Goal: Task Accomplishment & Management: Complete application form

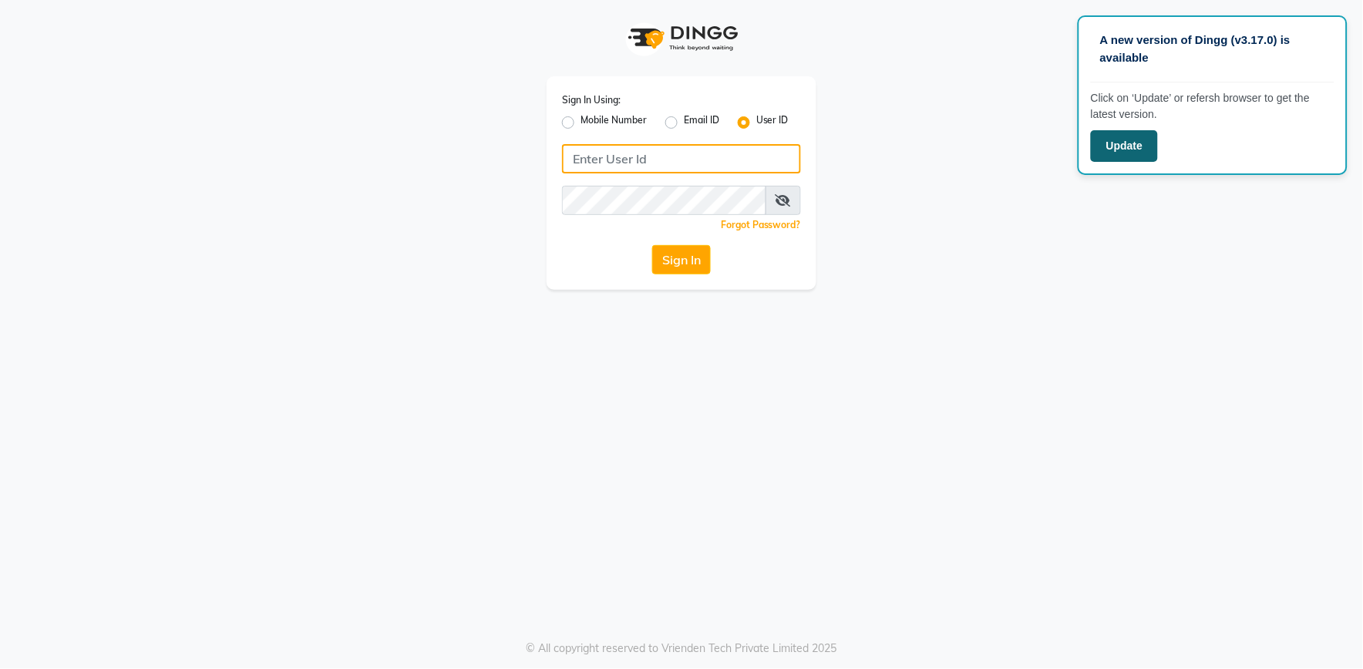
type input "e2555-01"
click at [1146, 139] on button "Update" at bounding box center [1124, 146] width 67 height 32
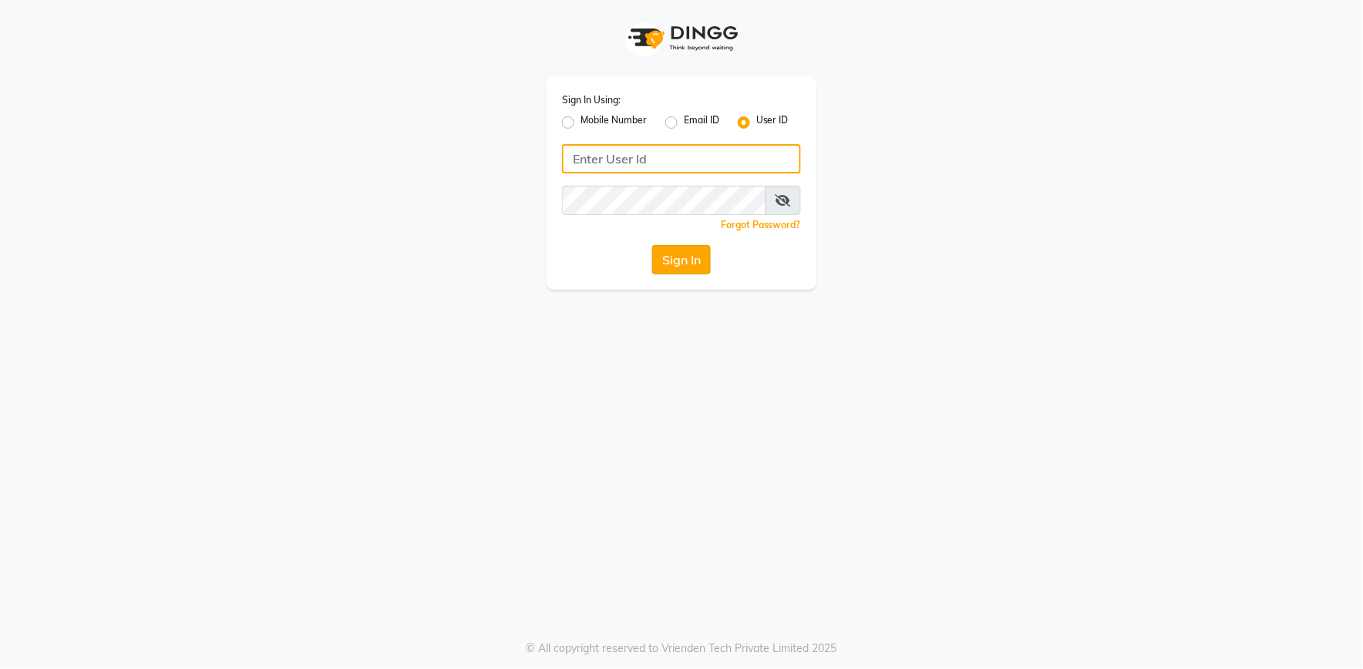
type input "e2555-01"
click at [705, 261] on button "Sign In" at bounding box center [681, 259] width 59 height 29
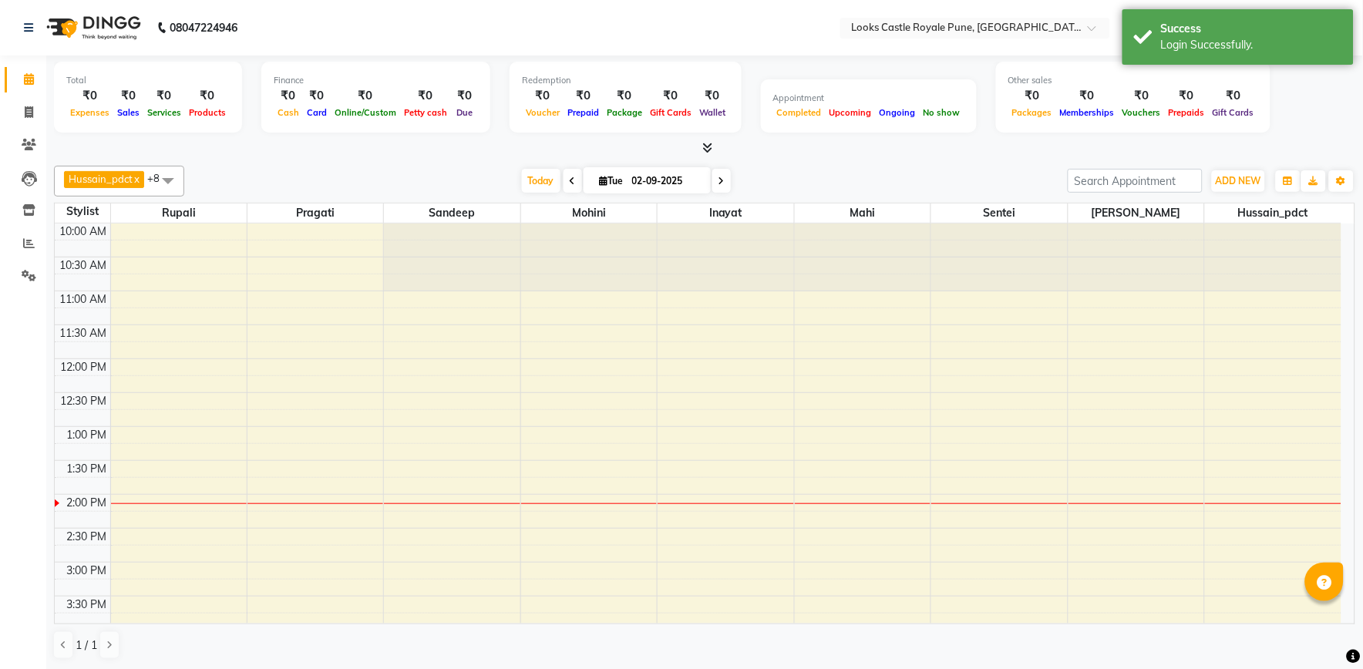
select select "en"
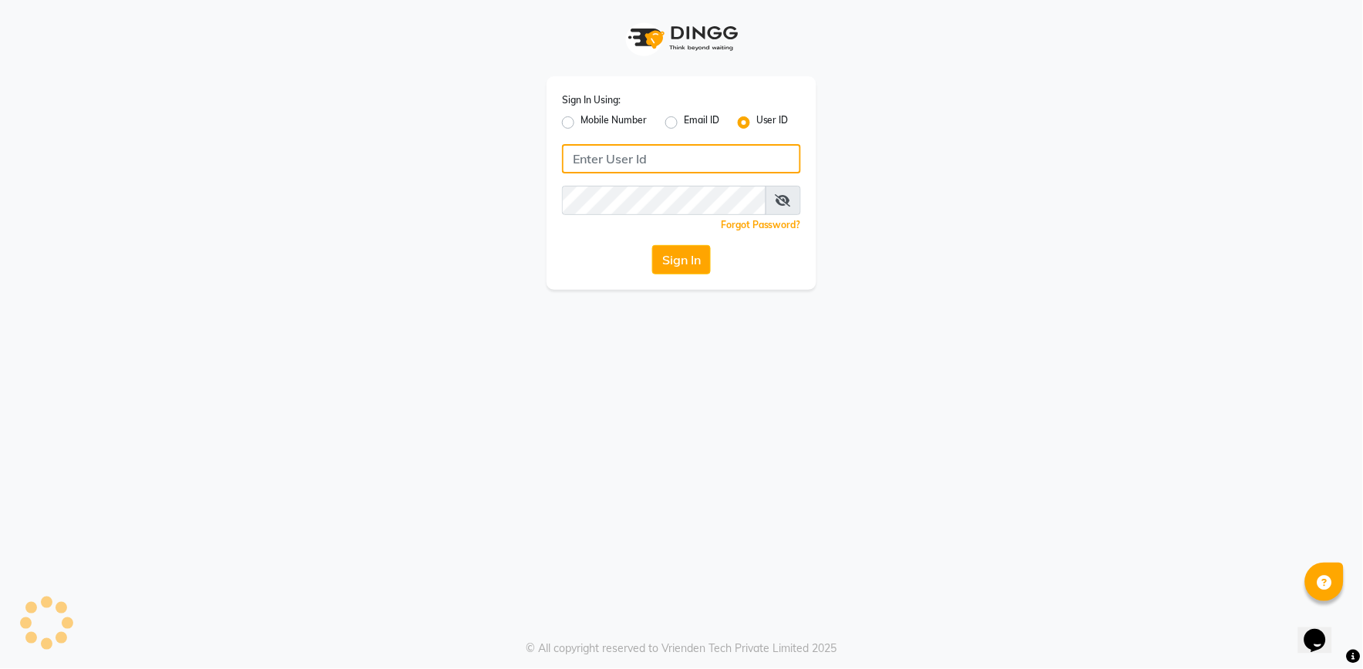
type input "e2555-01"
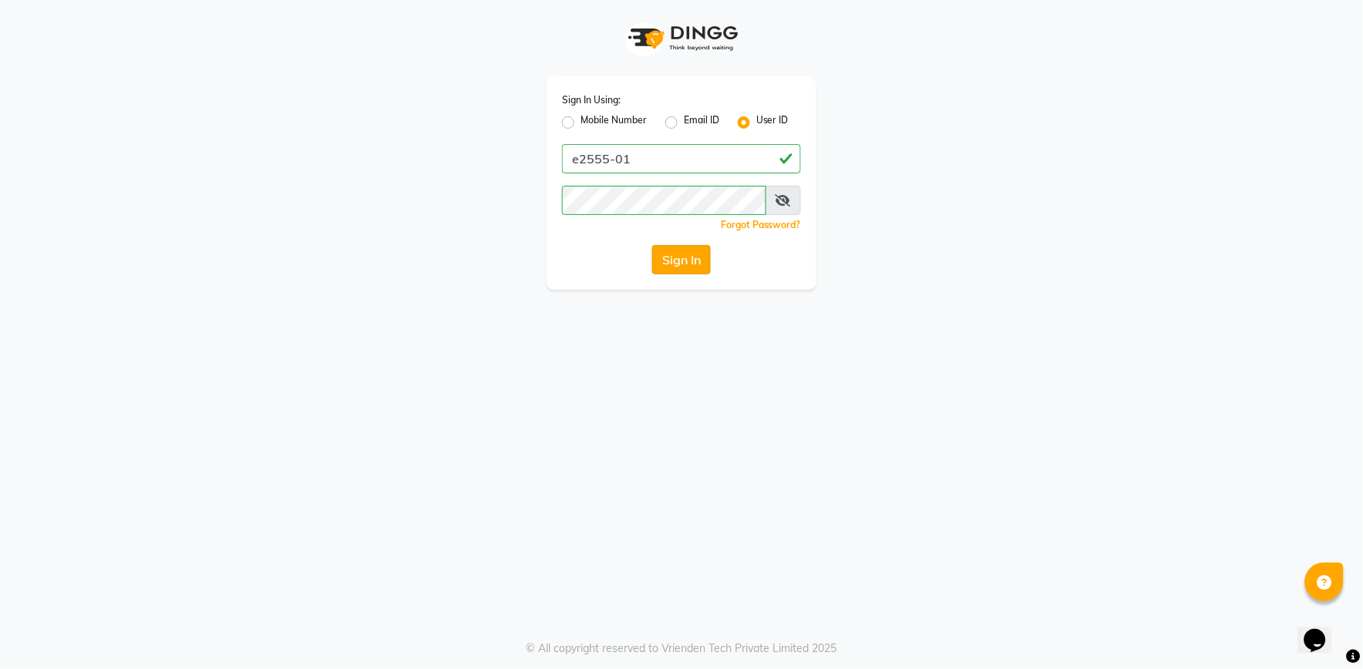
click at [677, 263] on button "Sign In" at bounding box center [681, 259] width 59 height 29
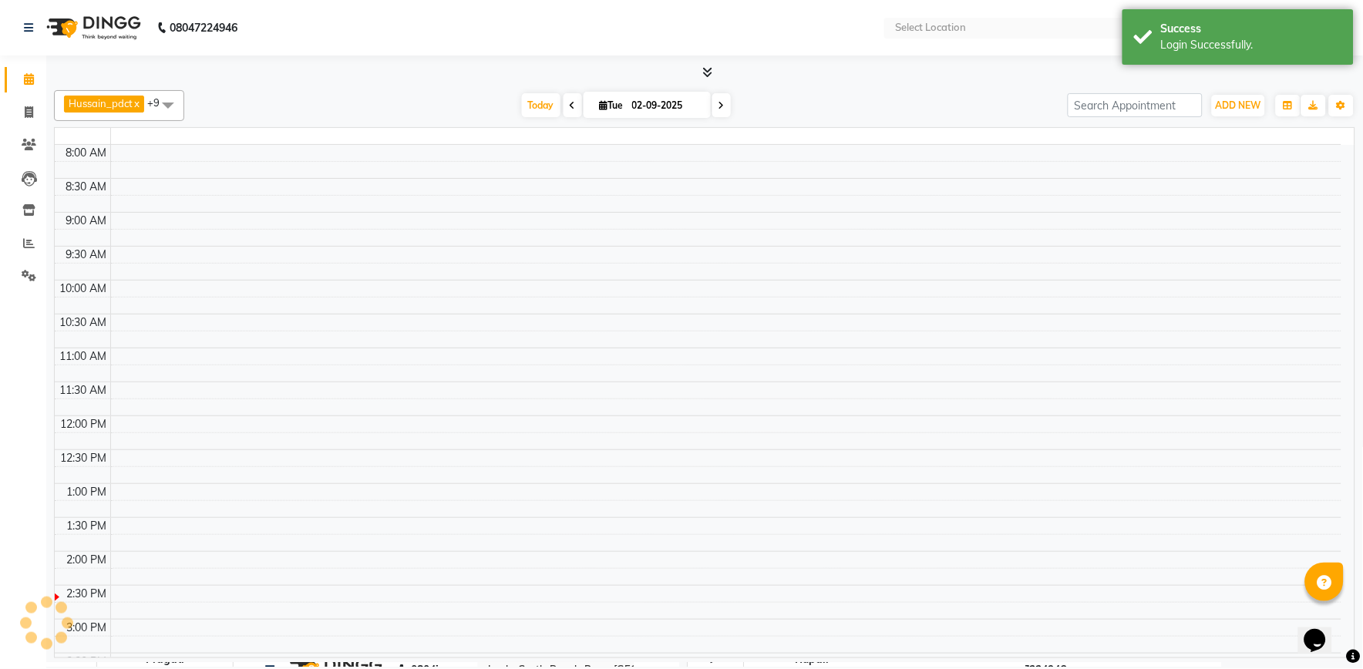
select select "en"
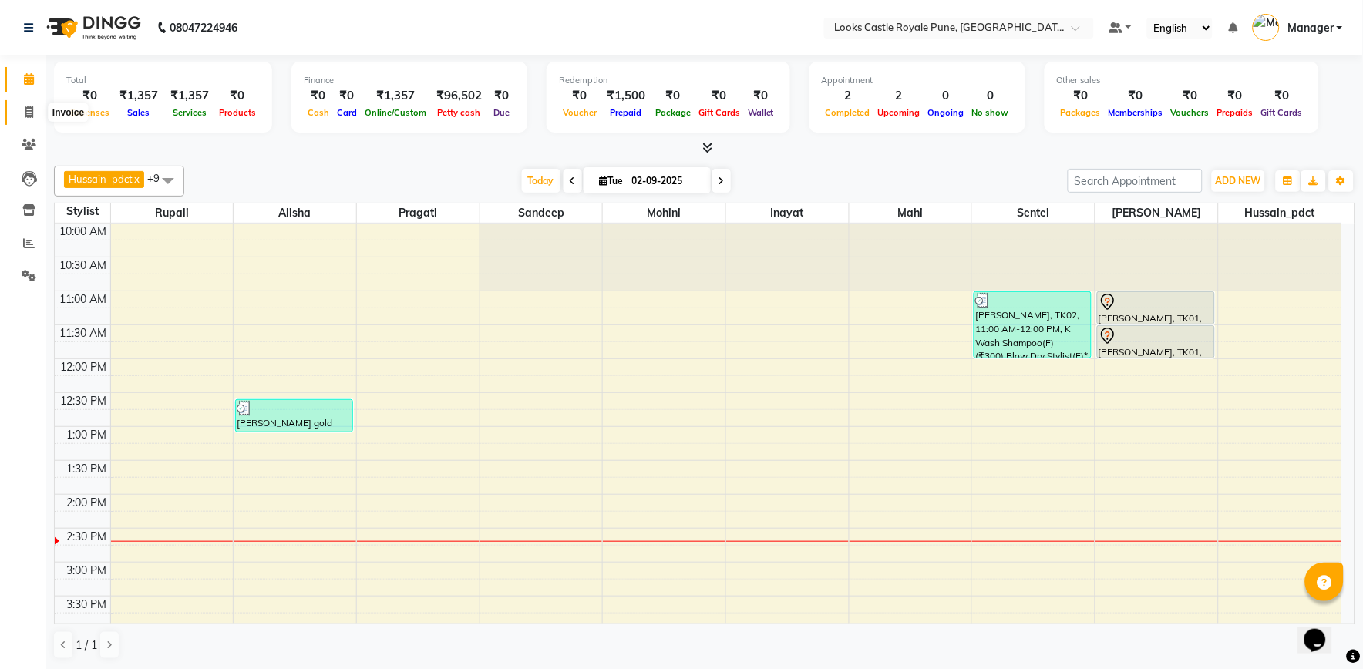
click at [20, 114] on span at bounding box center [28, 113] width 27 height 18
select select "5915"
select select "service"
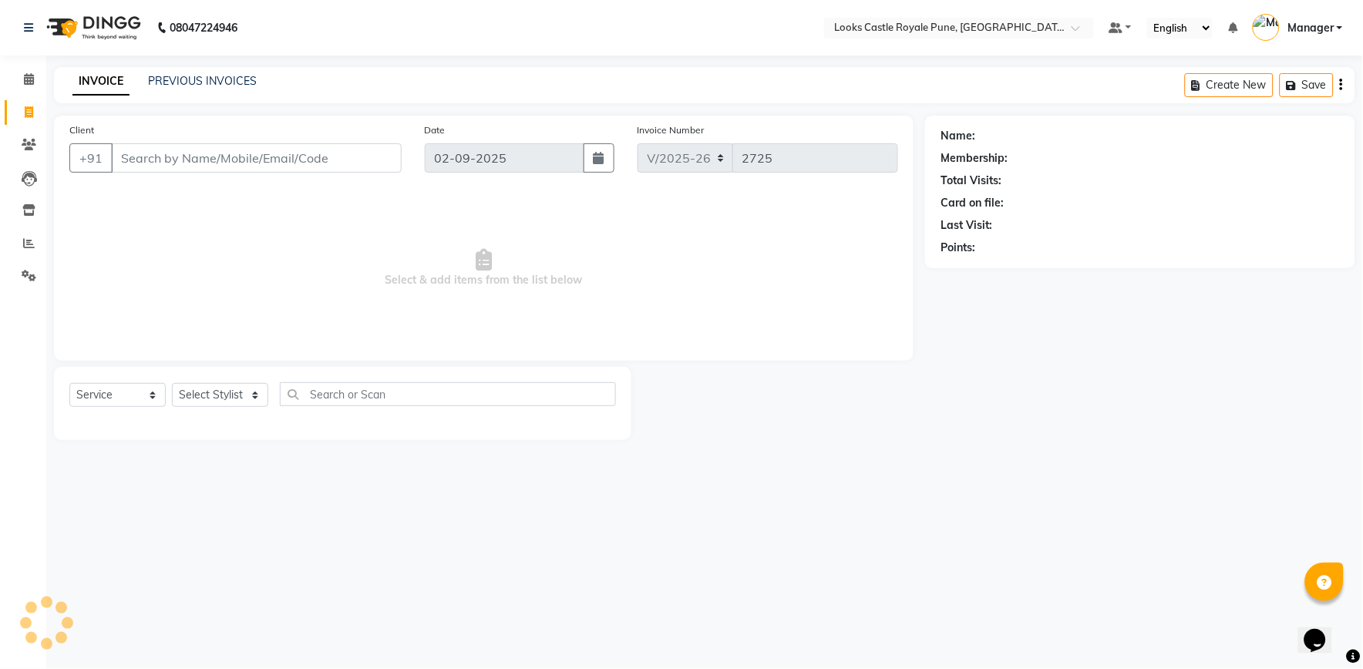
click at [158, 146] on input "Client" at bounding box center [256, 157] width 291 height 29
click at [157, 147] on input "Client" at bounding box center [256, 157] width 291 height 29
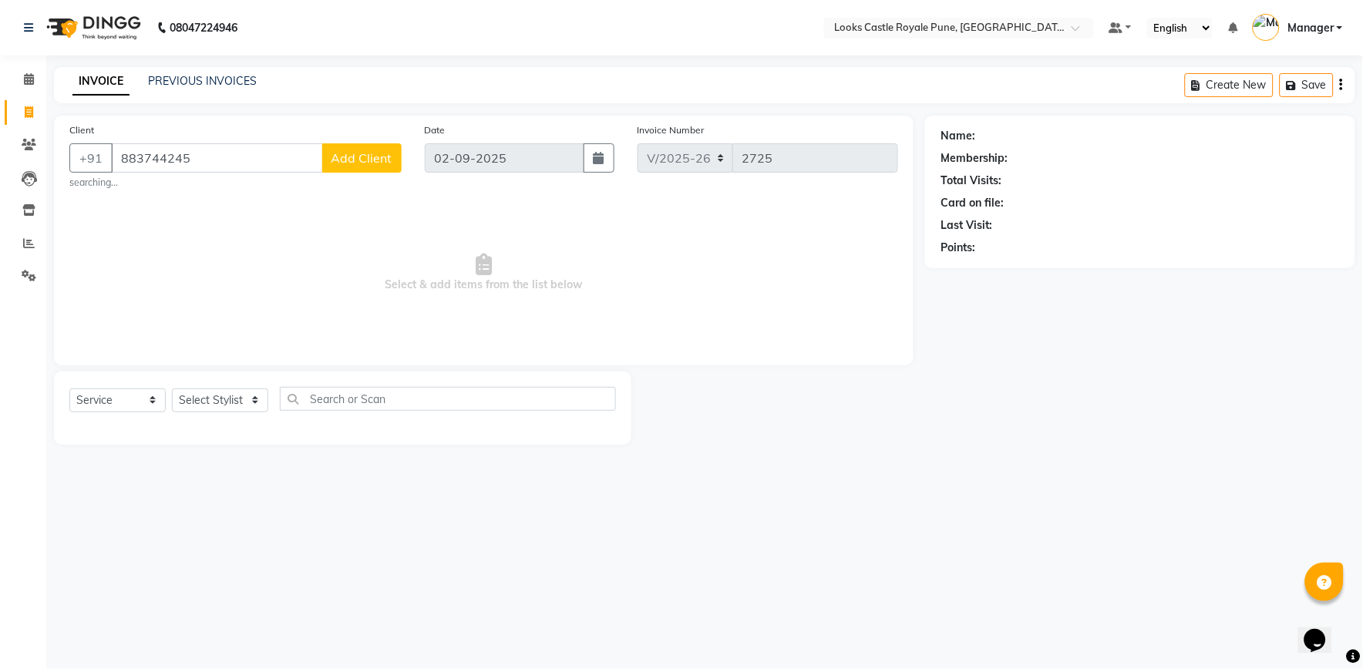
type input "8837442453"
drag, startPoint x: 254, startPoint y: 163, endPoint x: -4, endPoint y: 163, distance: 258.2
click at [0, 163] on html "08047224946 Select Location × Looks Castle Royale Pune, Pune, Maharashtra Defau…" at bounding box center [681, 334] width 1363 height 669
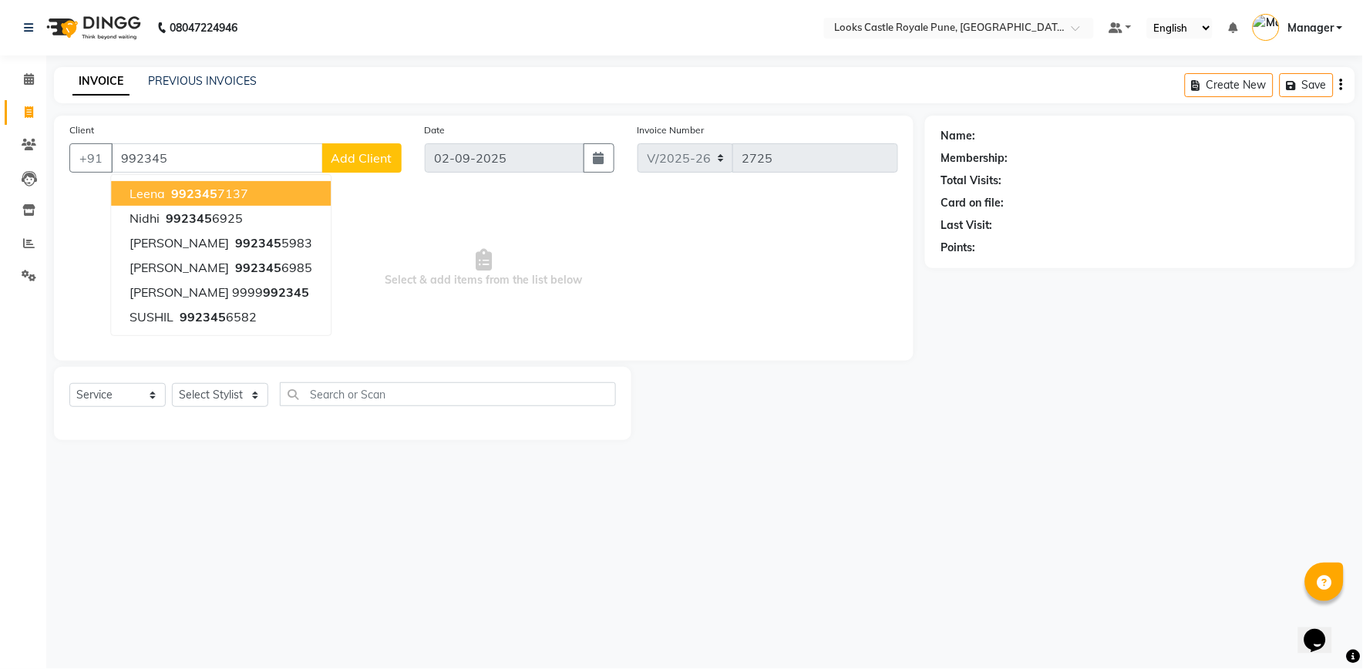
click at [207, 164] on input "992345" at bounding box center [217, 157] width 212 height 29
type input "9923456925"
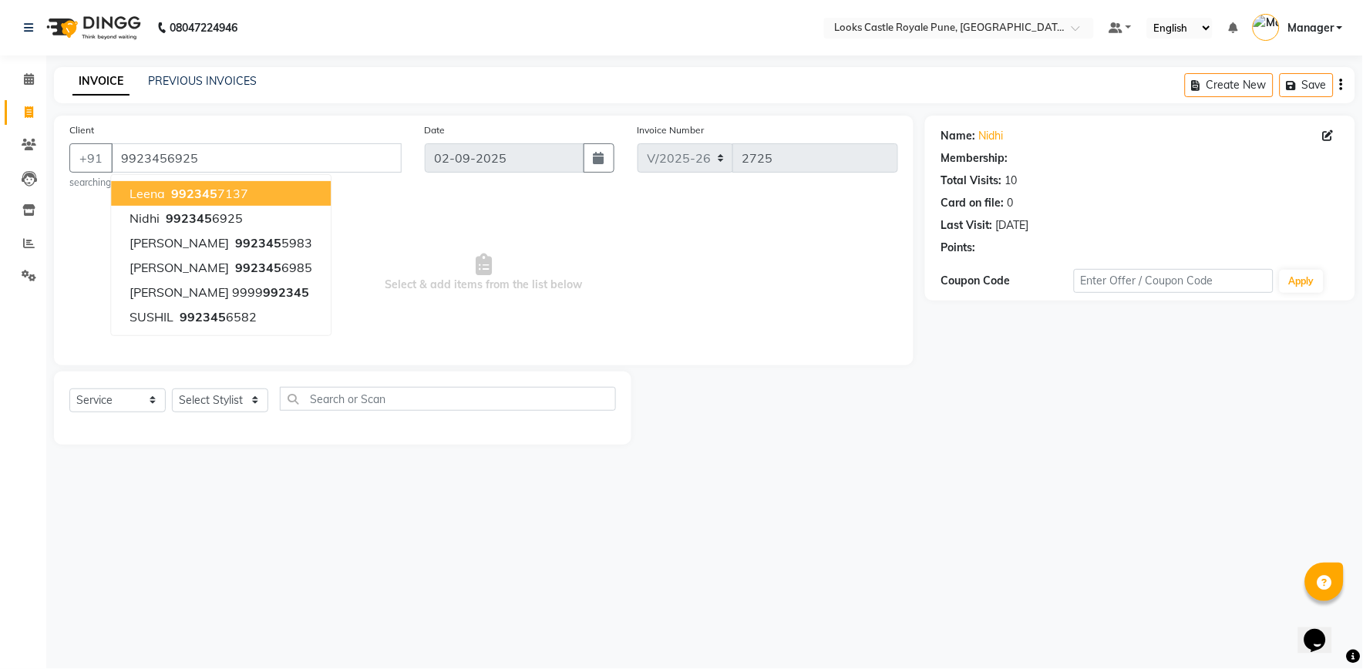
select select "1: Object"
drag, startPoint x: 296, startPoint y: 159, endPoint x: 80, endPoint y: 174, distance: 216.4
click at [80, 174] on div "Client +91 9923456925 Leena 992345 7137 nidhi 992345 6925 Harshada 992345 5983 …" at bounding box center [235, 156] width 355 height 68
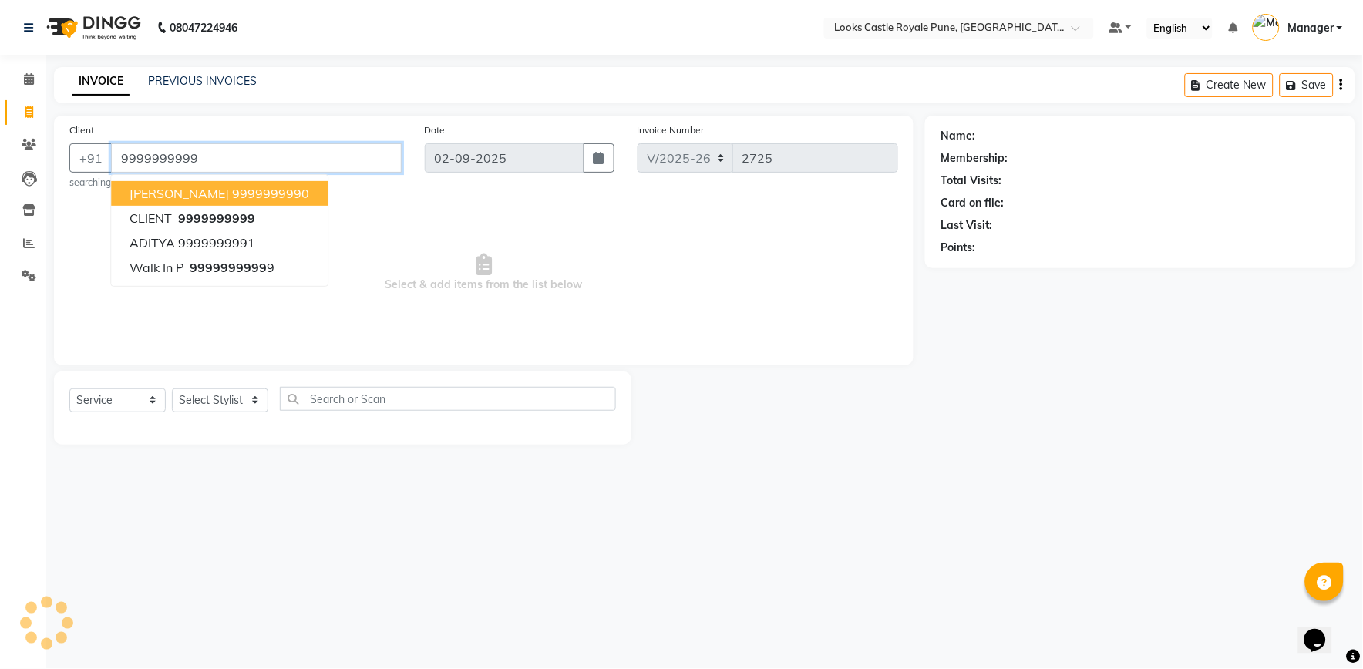
type input "9999999999"
select select "1: Object"
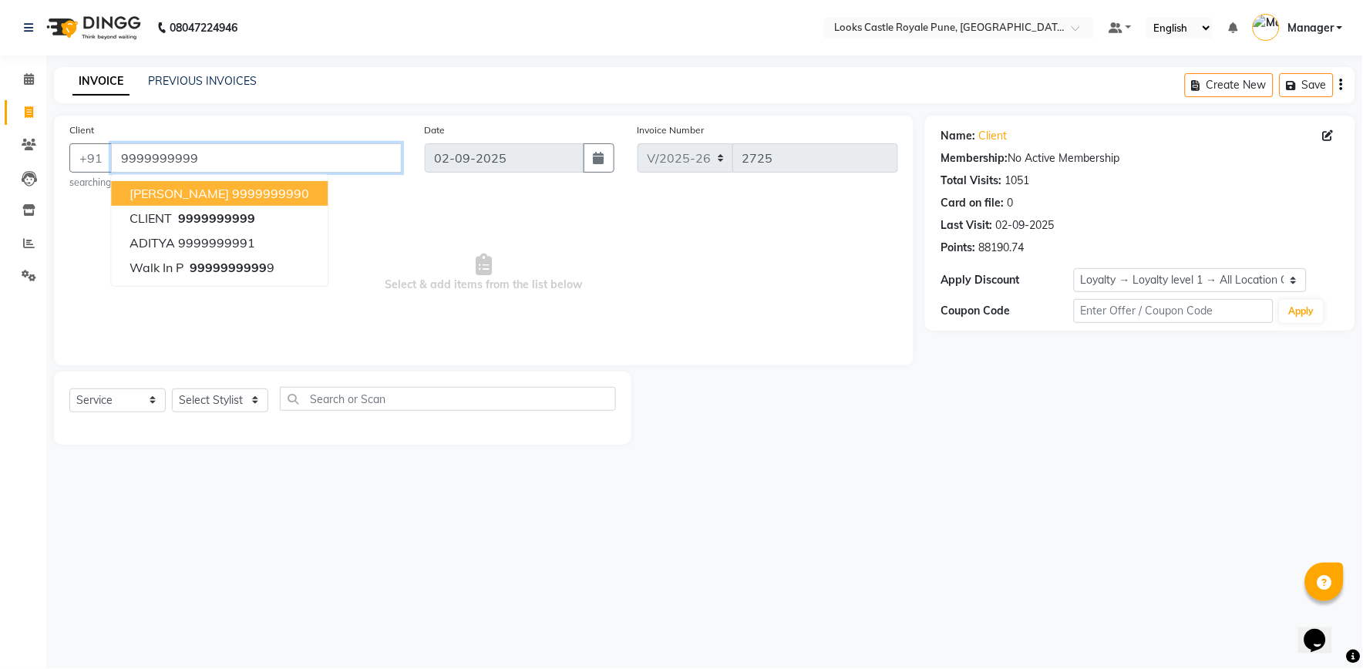
click at [274, 155] on input "9999999999" at bounding box center [256, 157] width 291 height 29
click at [198, 401] on select "Select Stylist Akshay Alisha Amir Anjali Arif Arman Christy Danish Eli Gloria H…" at bounding box center [220, 401] width 96 height 24
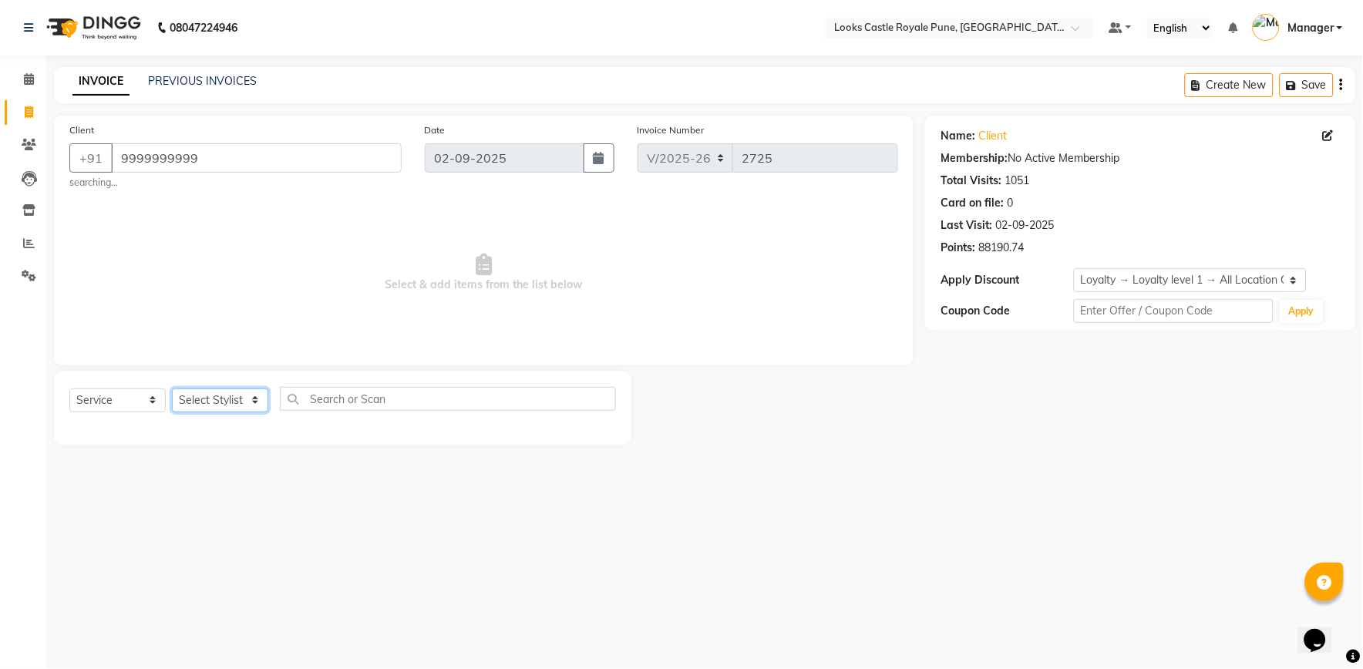
select select "71316"
click at [172, 389] on select "Select Stylist Akshay Alisha Amir Anjali Arif Arman Christy Danish Eli Gloria H…" at bounding box center [220, 401] width 96 height 24
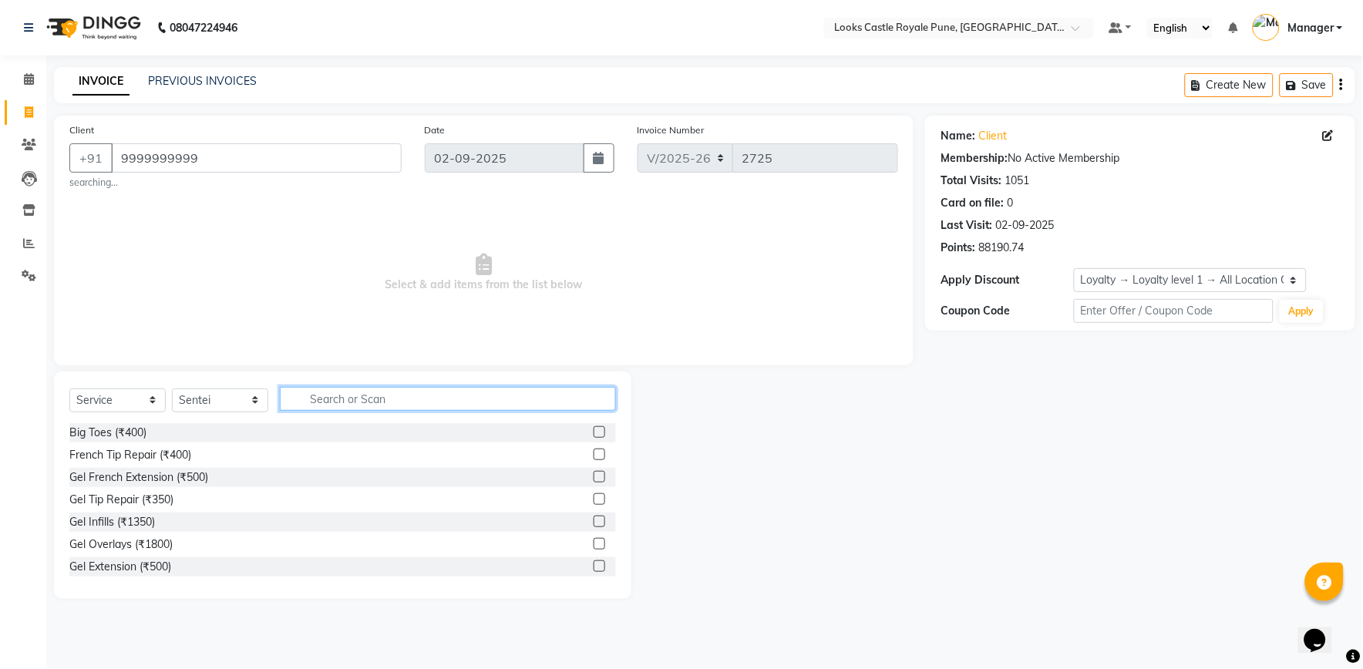
click at [329, 403] on input "text" at bounding box center [448, 399] width 336 height 24
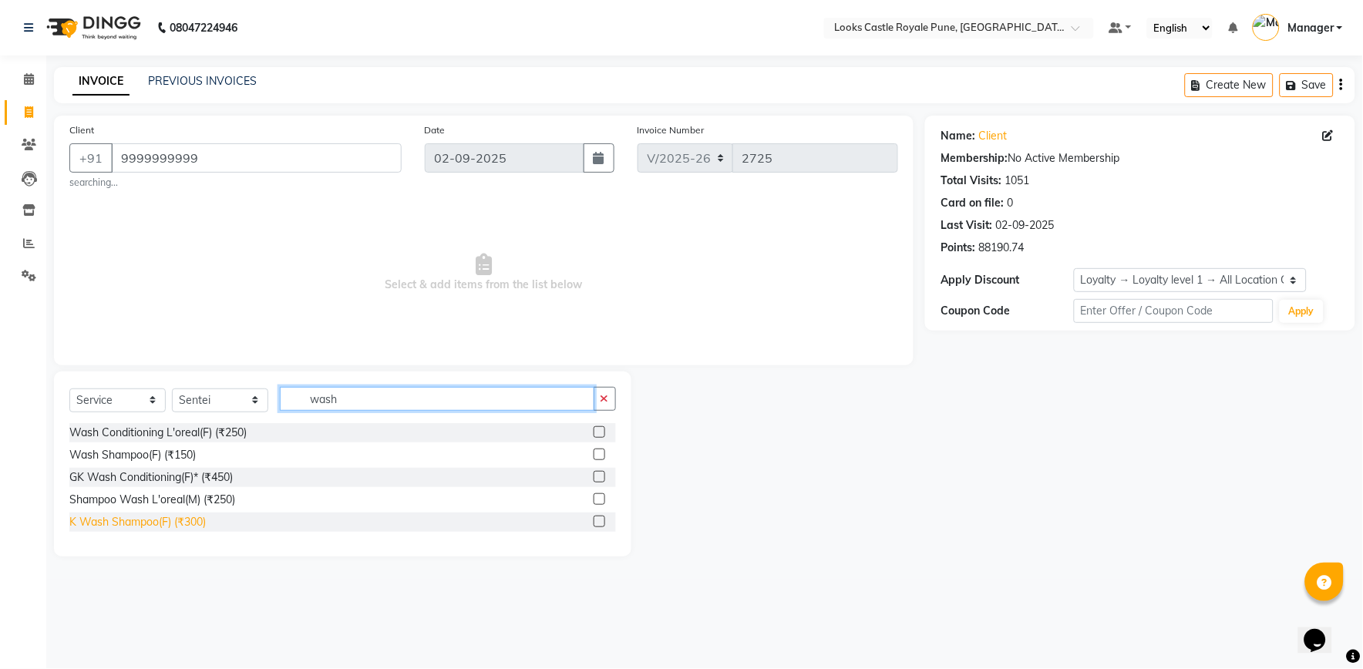
type input "wash"
click at [113, 520] on div "K Wash Shampoo(F) (₹300)" at bounding box center [137, 522] width 136 height 16
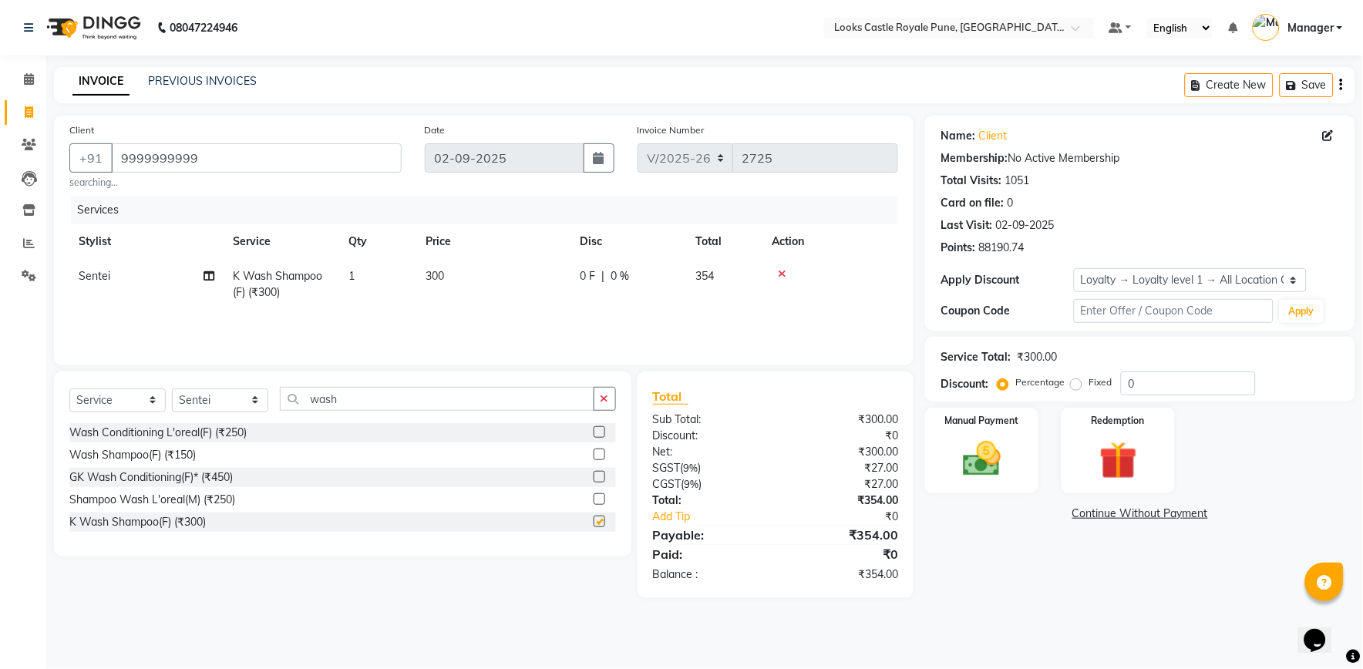
checkbox input "false"
click at [474, 279] on td "300" at bounding box center [493, 284] width 154 height 51
select select "71316"
click at [474, 279] on td "1" at bounding box center [443, 292] width 76 height 66
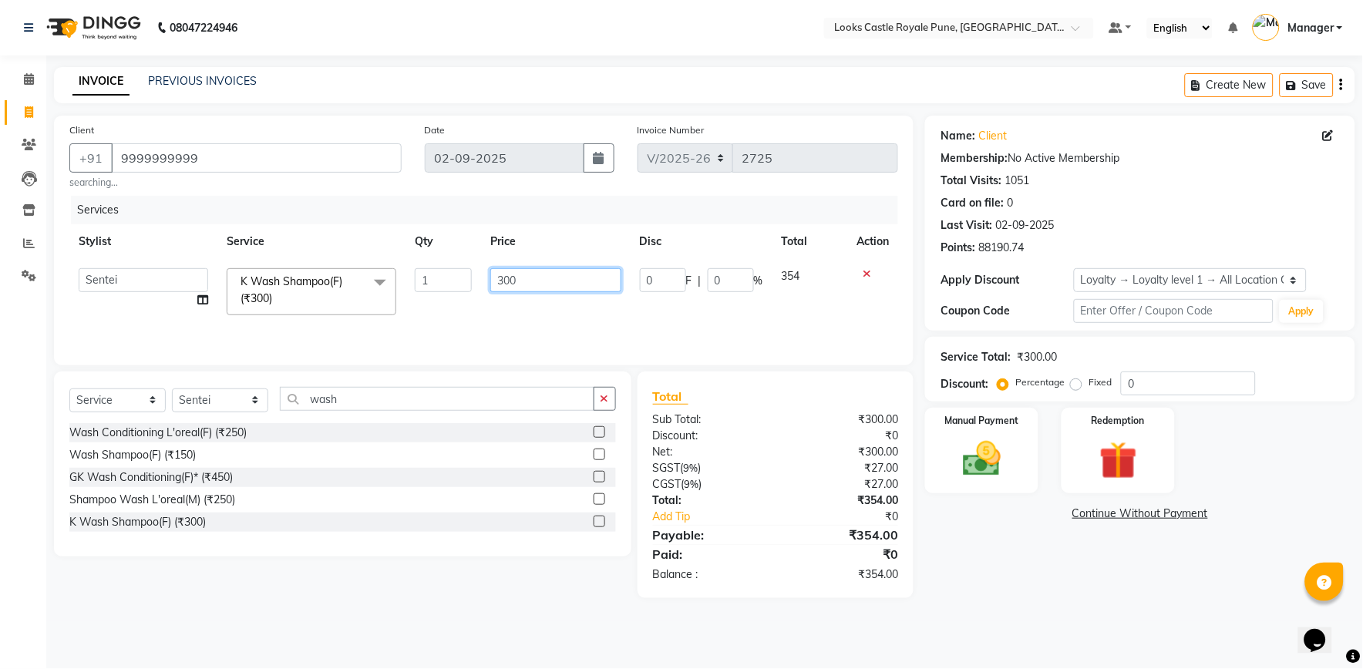
click at [511, 283] on input "300" at bounding box center [555, 280] width 130 height 24
click at [527, 281] on input "300" at bounding box center [555, 280] width 130 height 24
drag, startPoint x: 527, startPoint y: 280, endPoint x: 483, endPoint y: 294, distance: 47.0
click at [483, 294] on td "300" at bounding box center [555, 292] width 149 height 66
type input "550"
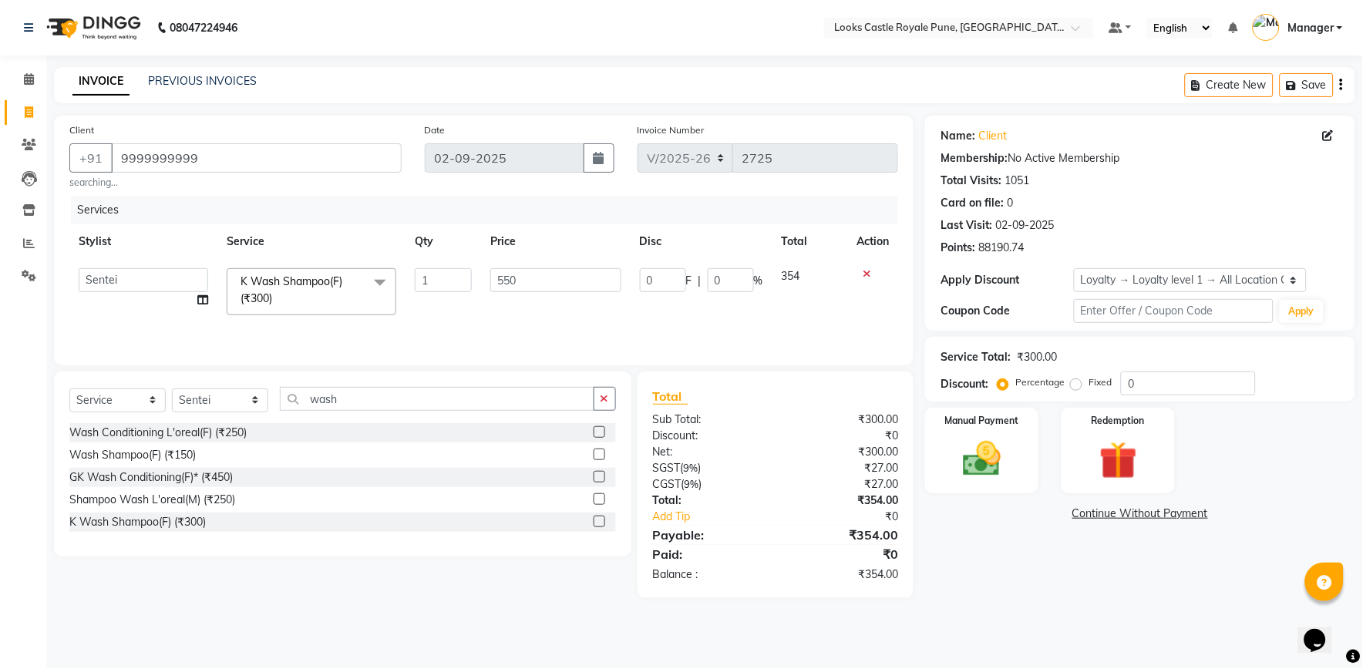
click at [1050, 584] on div "Name: Client Membership: No Active Membership Total Visits: 1051 Card on file: …" at bounding box center [1146, 357] width 442 height 483
click at [999, 467] on img at bounding box center [982, 458] width 64 height 45
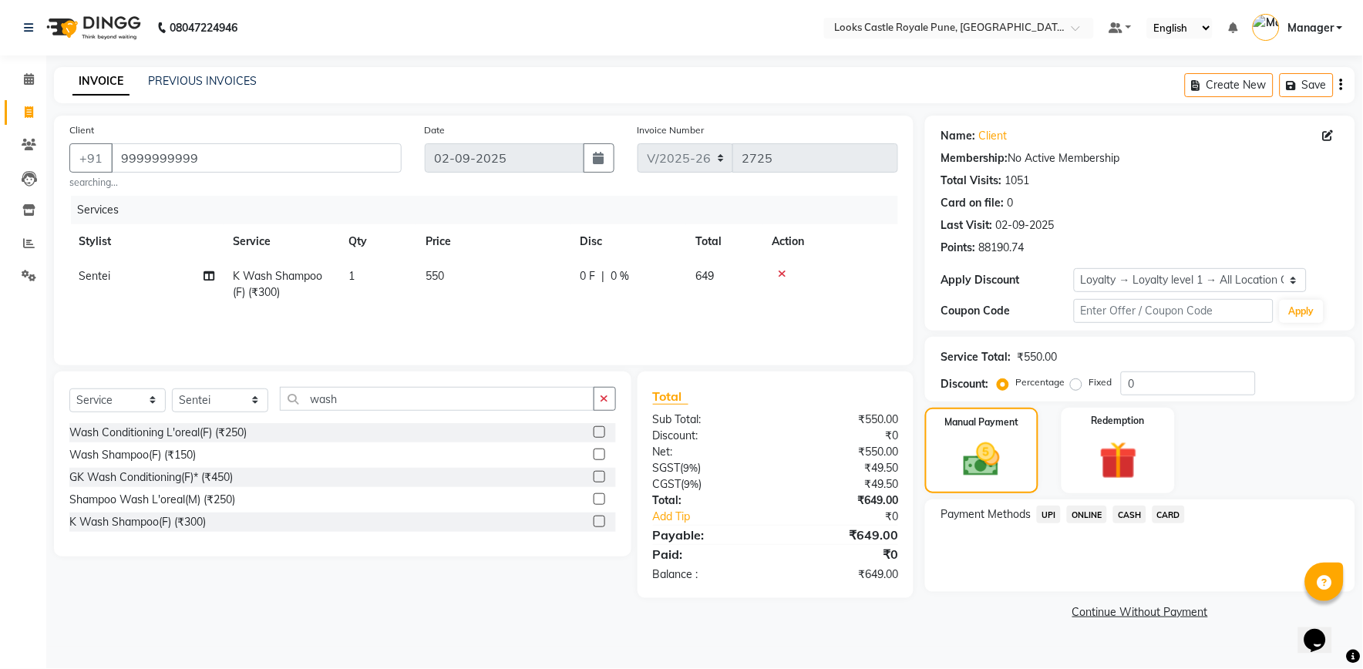
click at [1047, 509] on span "UPI" at bounding box center [1049, 515] width 24 height 18
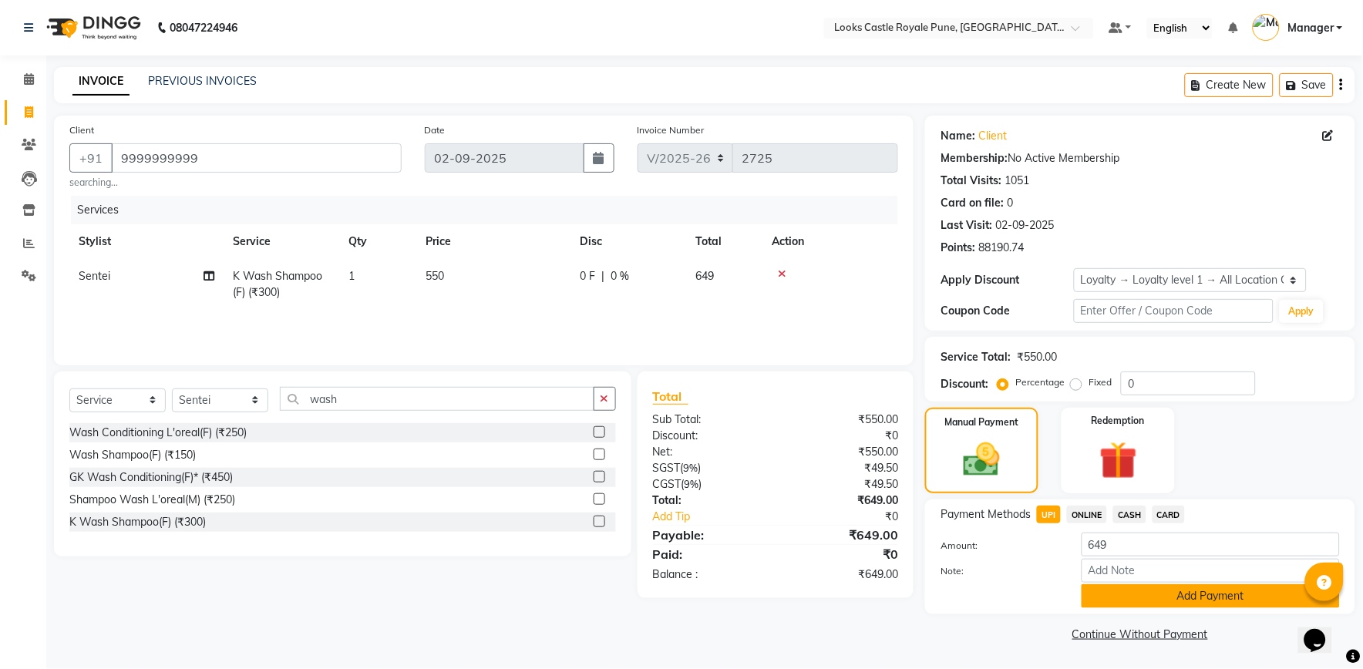
click at [1150, 594] on button "Add Payment" at bounding box center [1211, 596] width 258 height 24
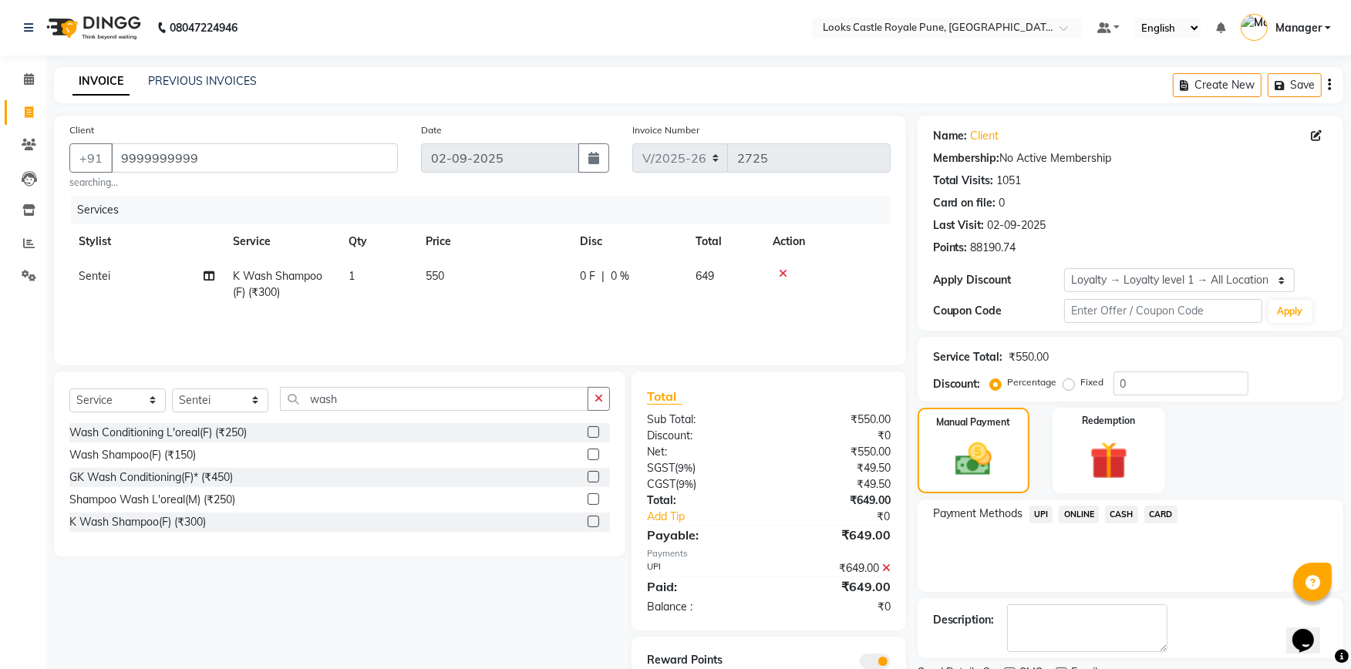
scroll to position [63, 0]
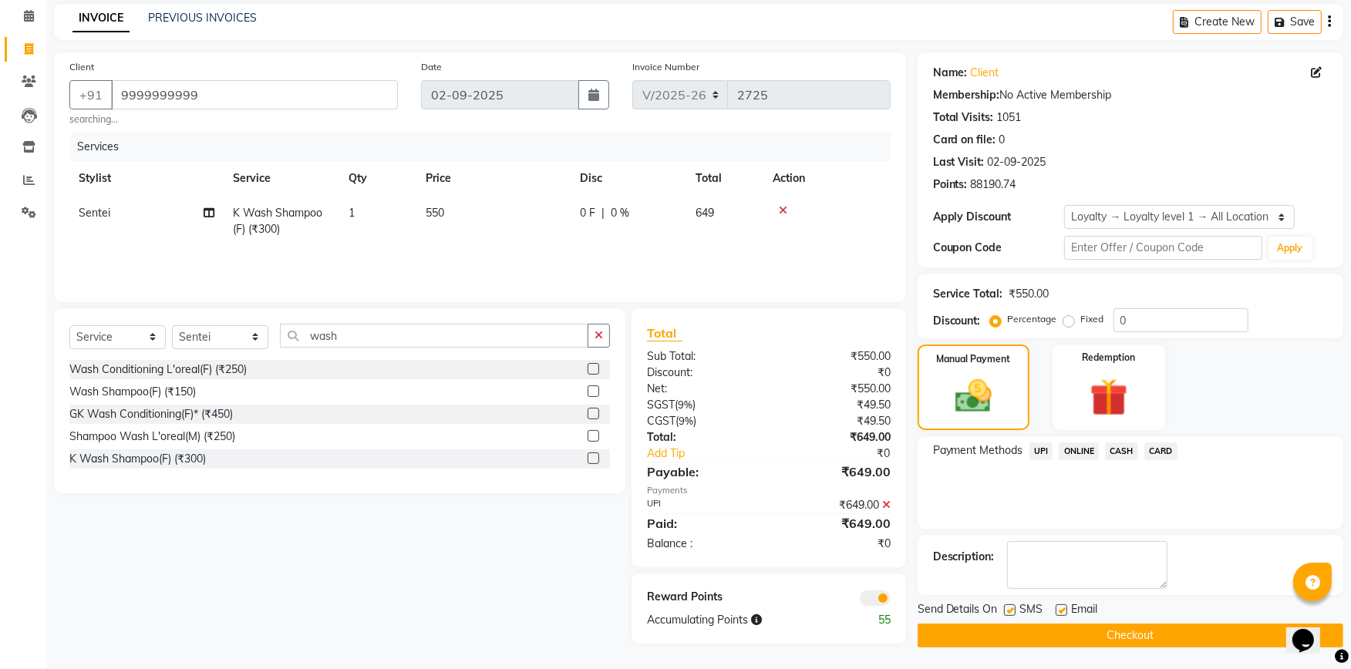
click at [1007, 626] on button "Checkout" at bounding box center [1130, 636] width 426 height 24
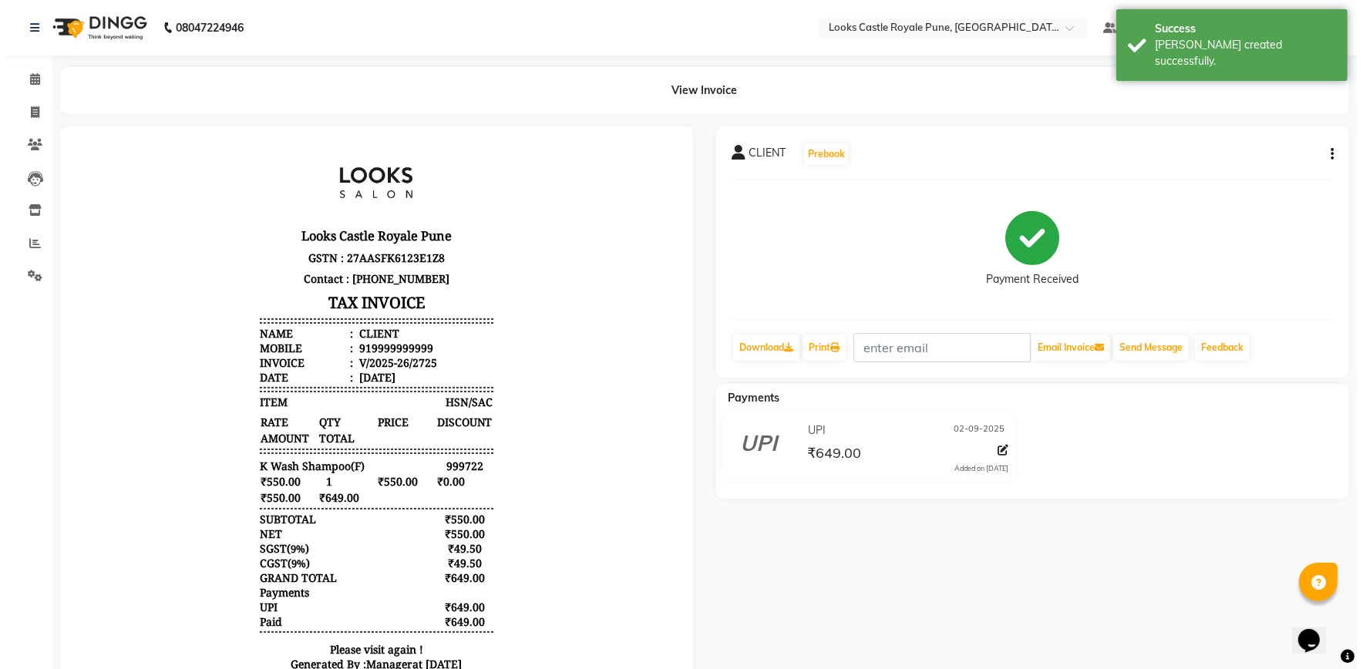
scroll to position [12, 0]
